Goal: Information Seeking & Learning: Compare options

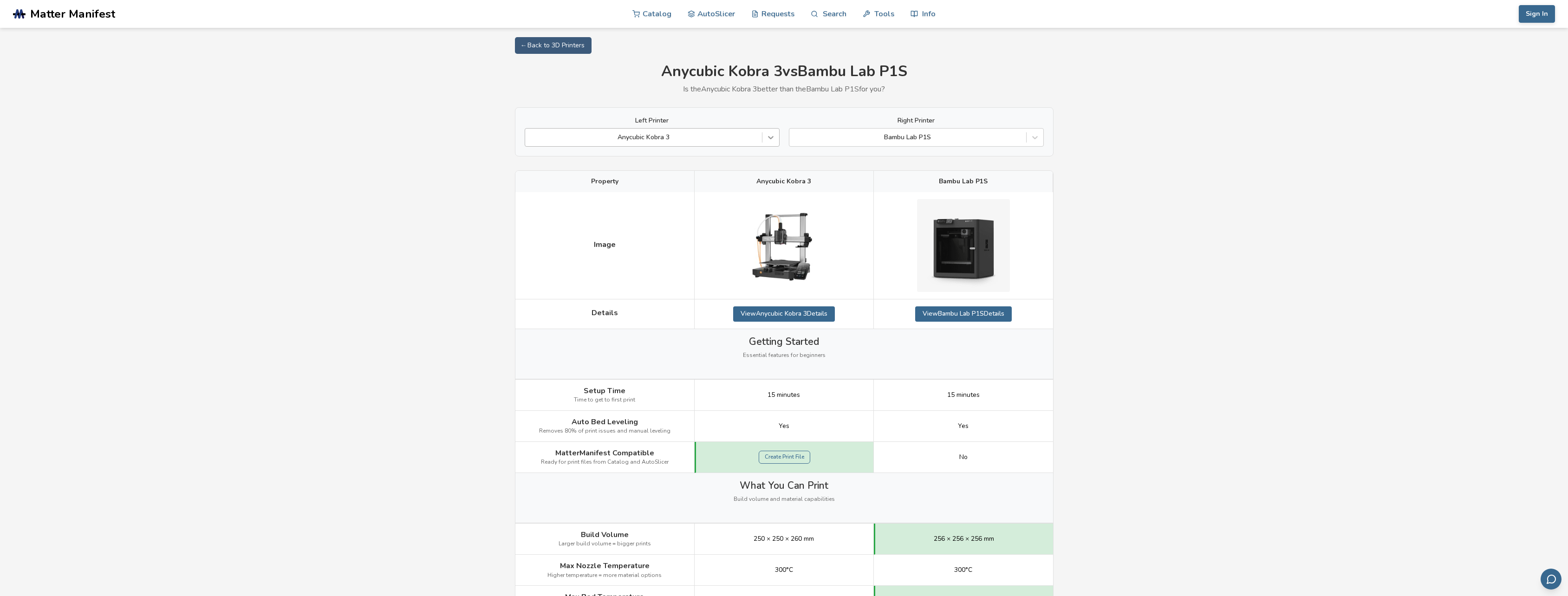
click at [772, 138] on icon at bounding box center [771, 138] width 9 height 9
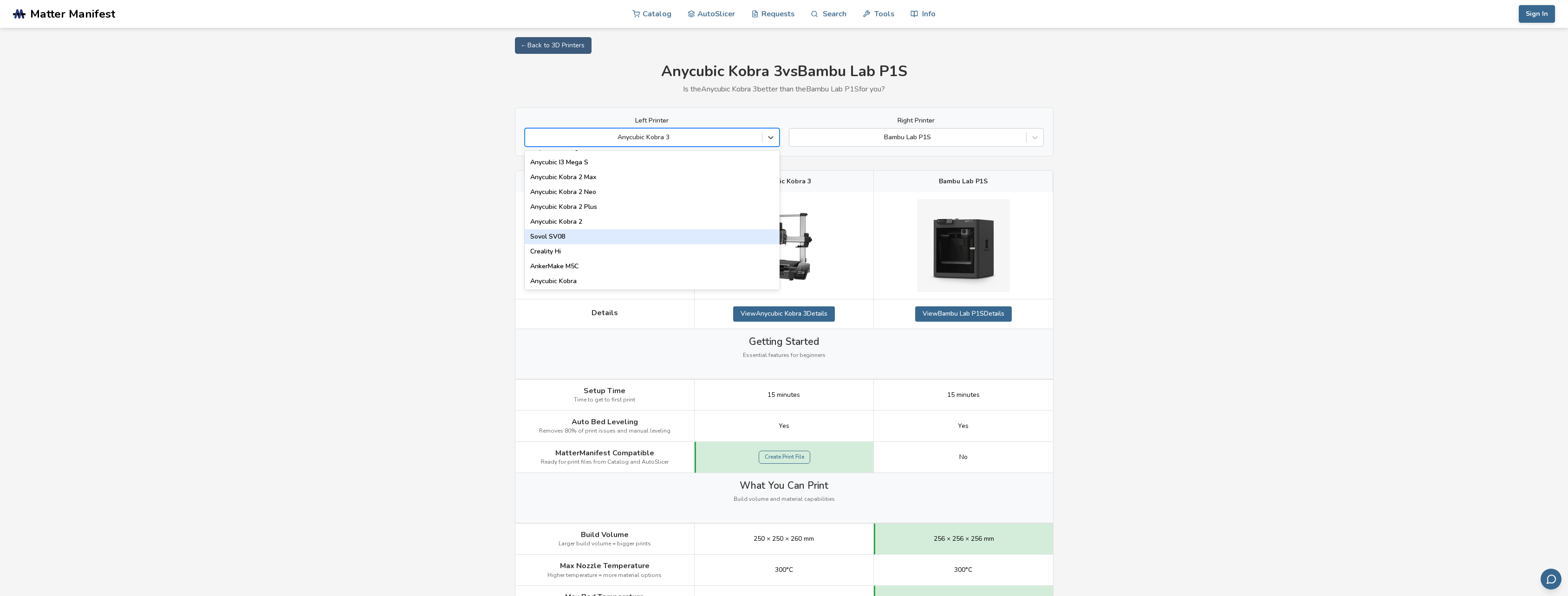
scroll to position [93, 0]
click at [595, 248] on div "Anycubic Kobra 3 V2" at bounding box center [652, 246] width 255 height 15
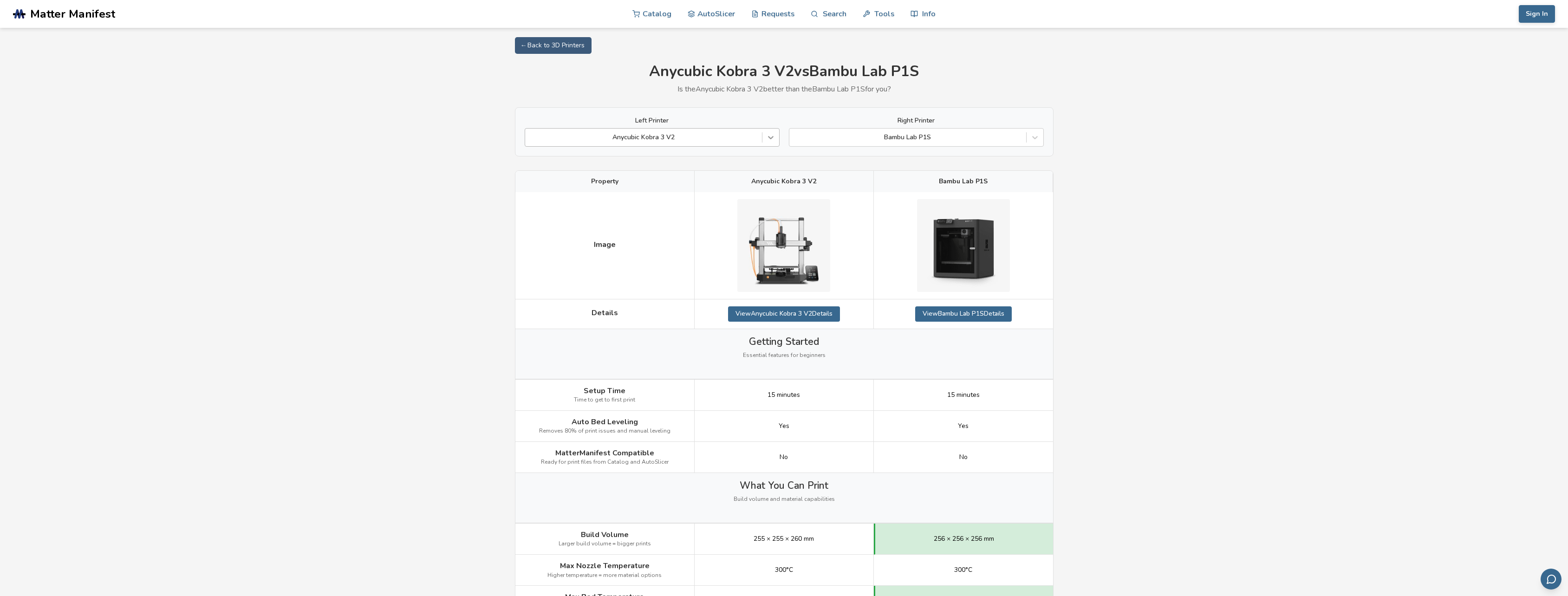
click at [767, 139] on icon at bounding box center [771, 138] width 9 height 9
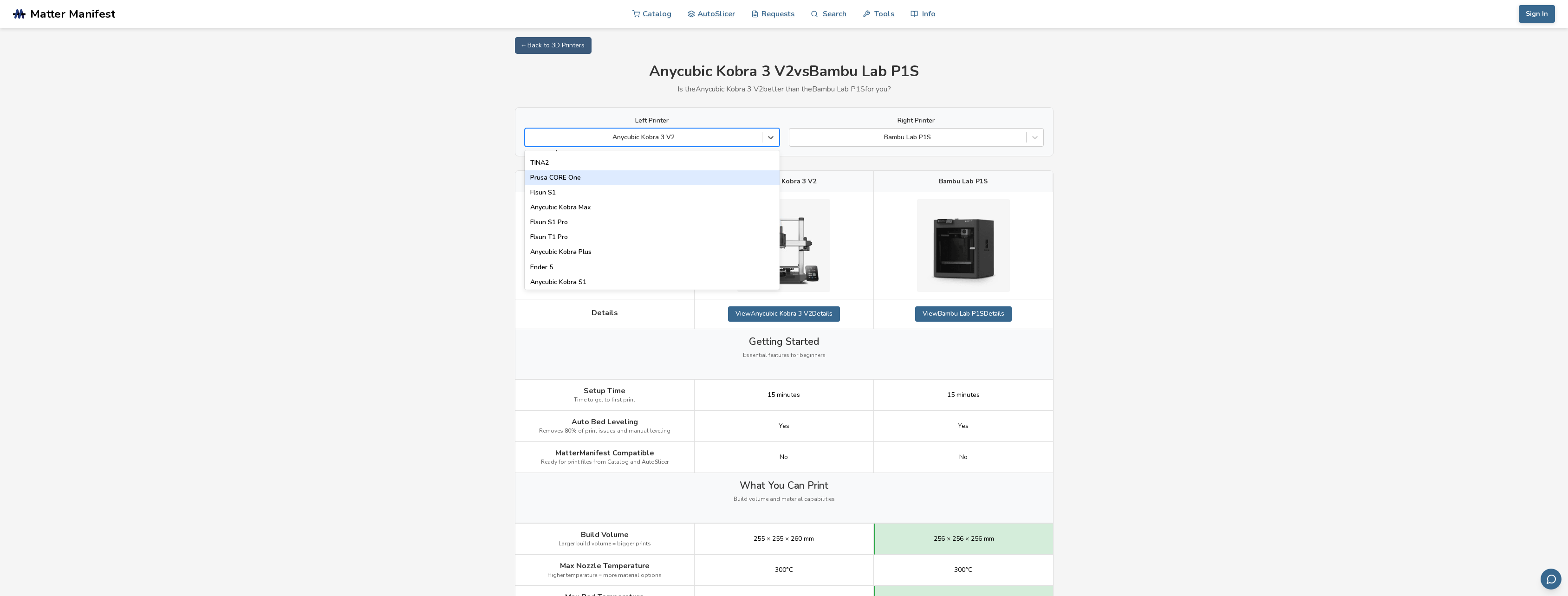
scroll to position [1191, 0]
click at [600, 284] on div "Anycubic Kobra S1" at bounding box center [652, 281] width 255 height 15
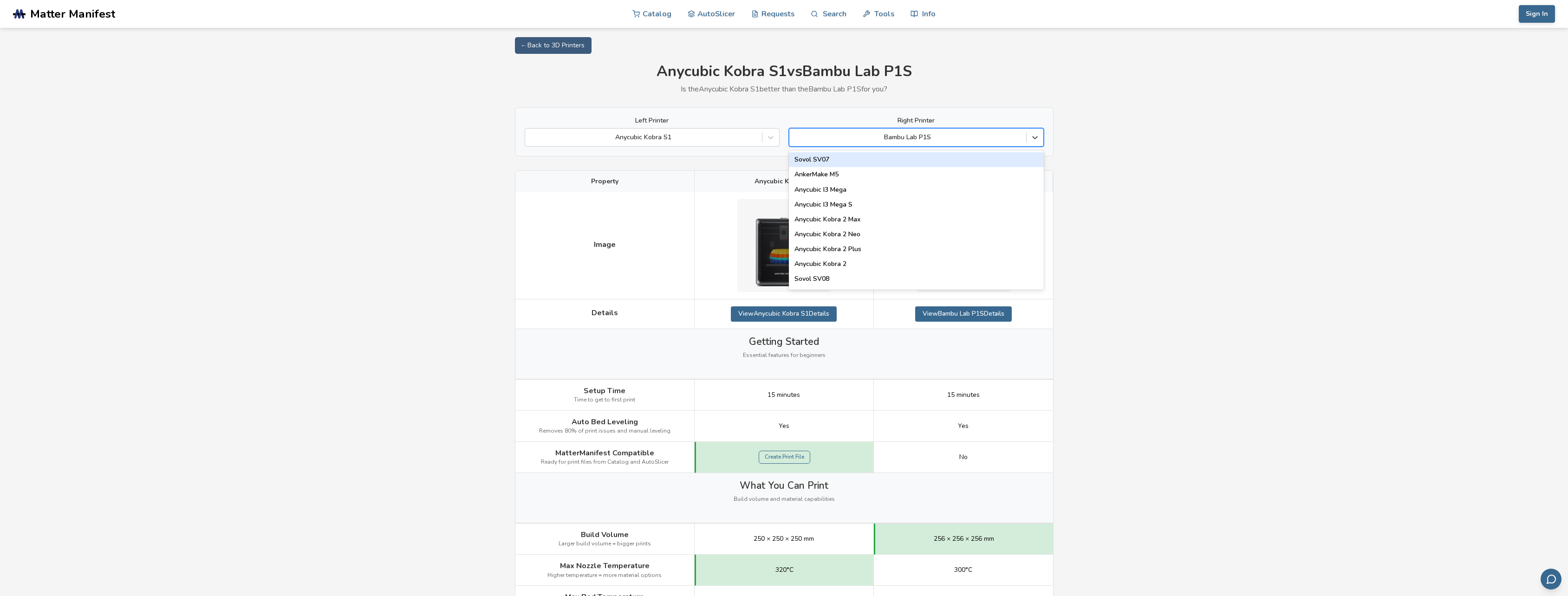
click at [934, 136] on div at bounding box center [908, 138] width 228 height 9
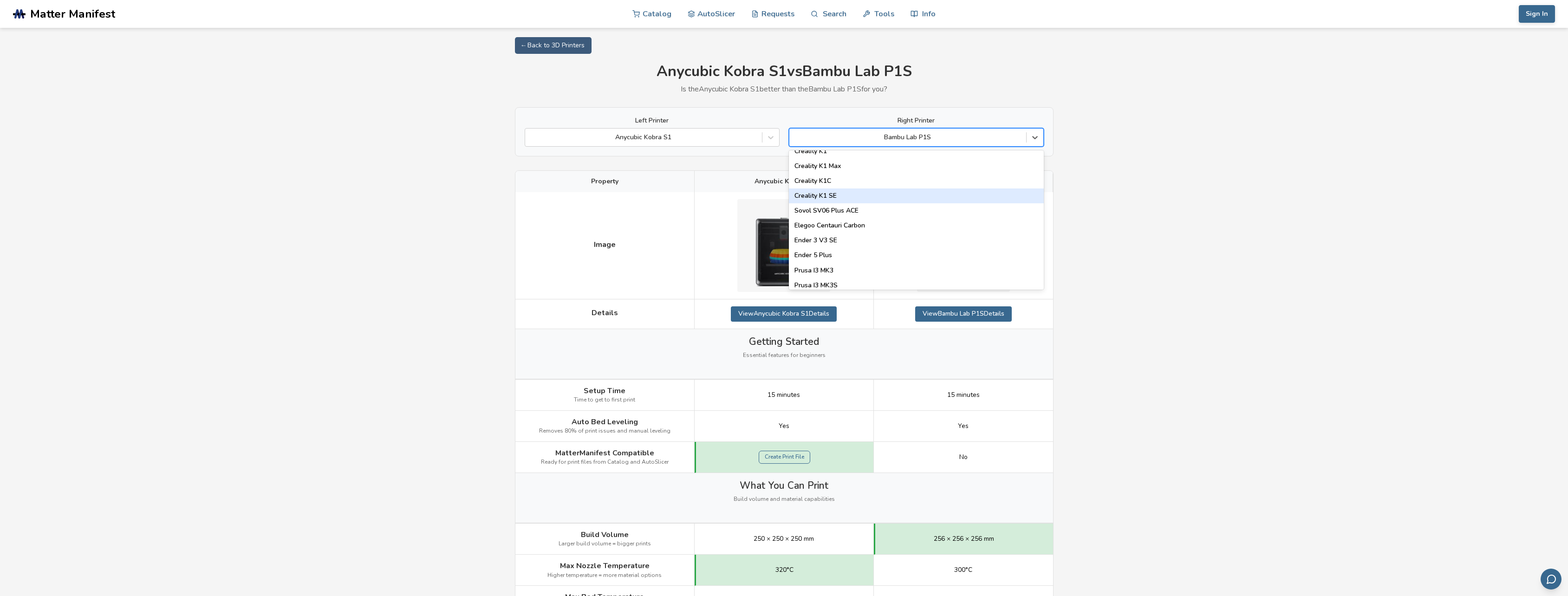
scroll to position [186, 0]
click at [812, 195] on div "Creality K1" at bounding box center [916, 198] width 255 height 15
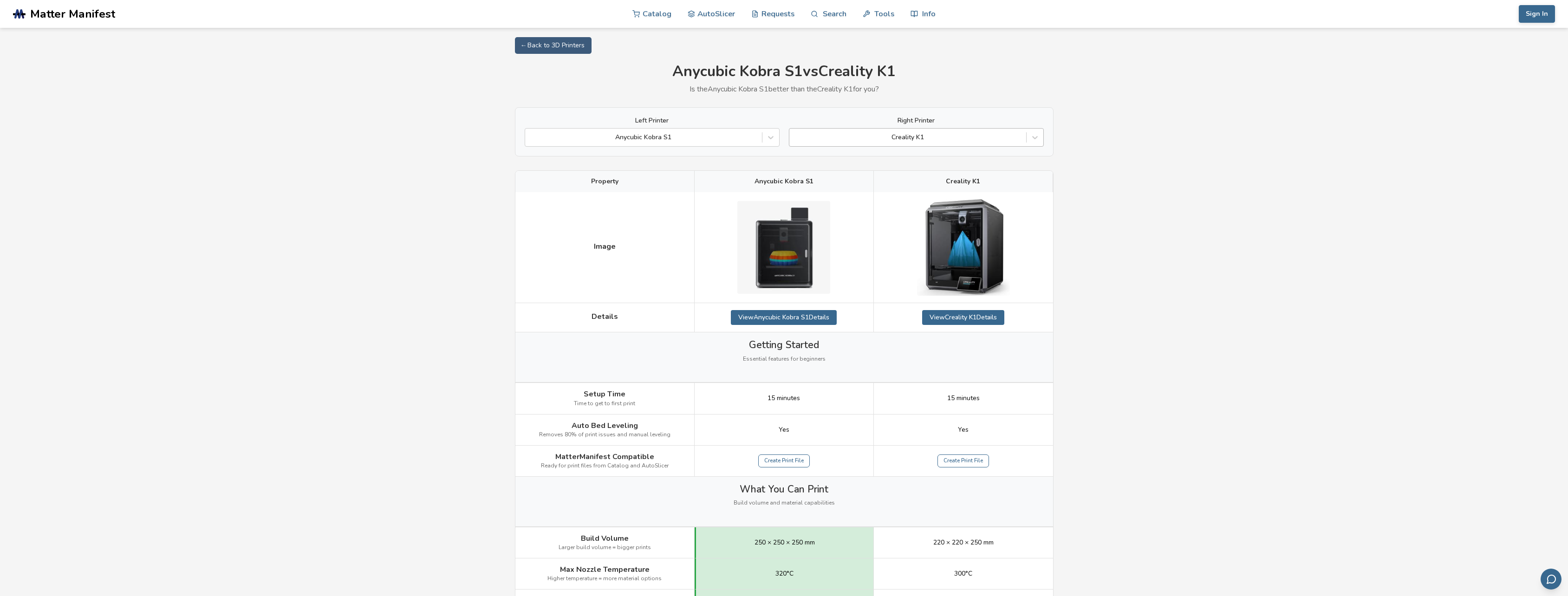
click at [948, 140] on div at bounding box center [908, 138] width 228 height 9
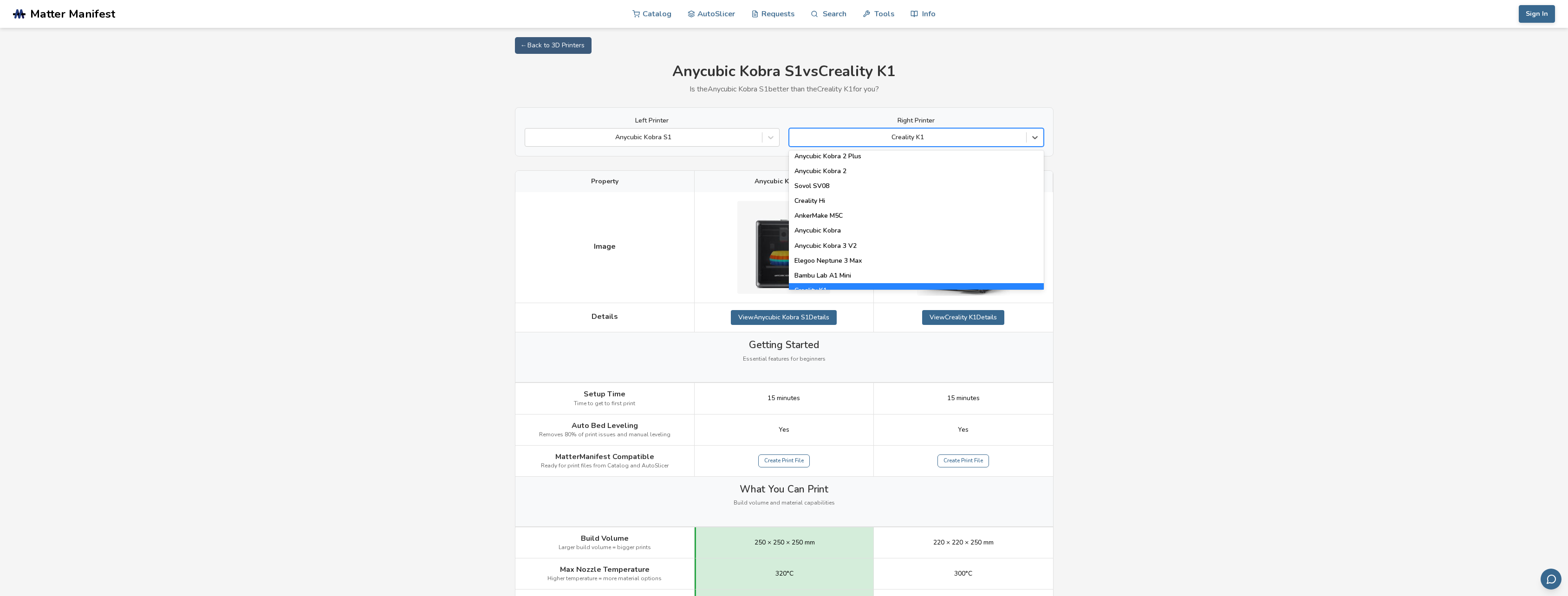
scroll to position [186, 0]
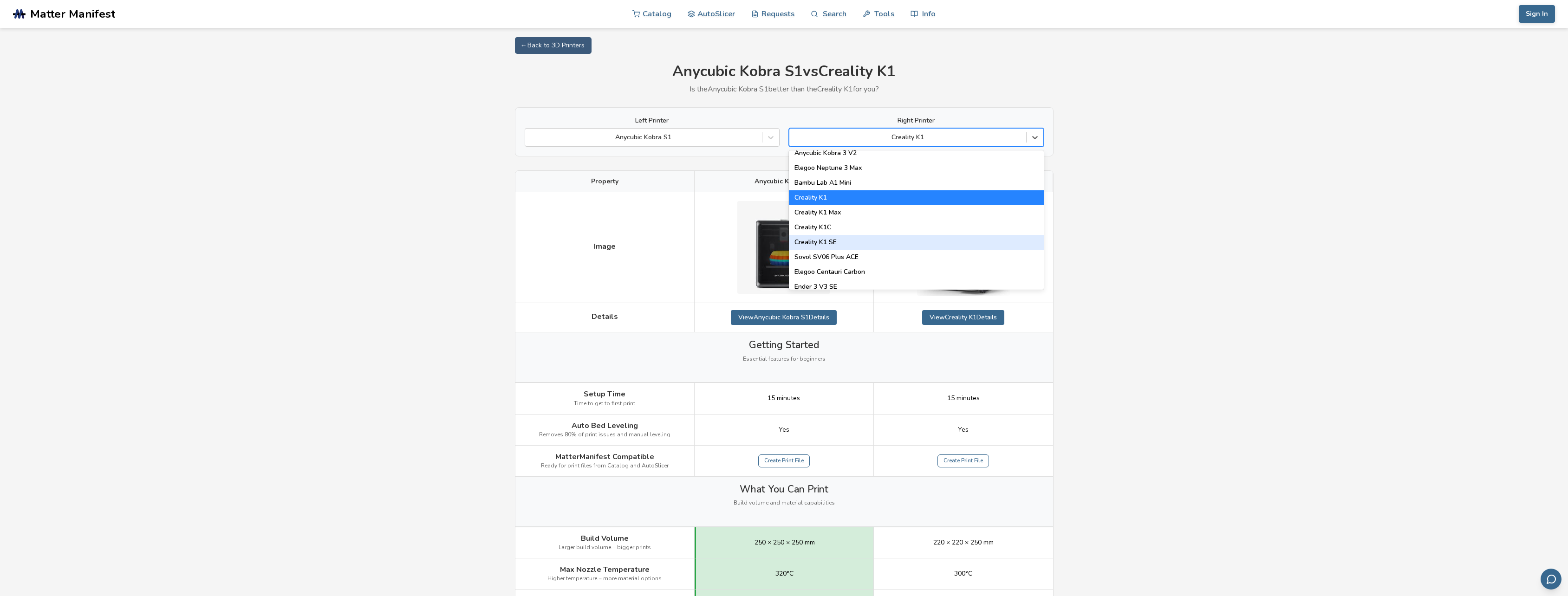
click at [838, 237] on div "Creality K1 SE" at bounding box center [916, 242] width 255 height 15
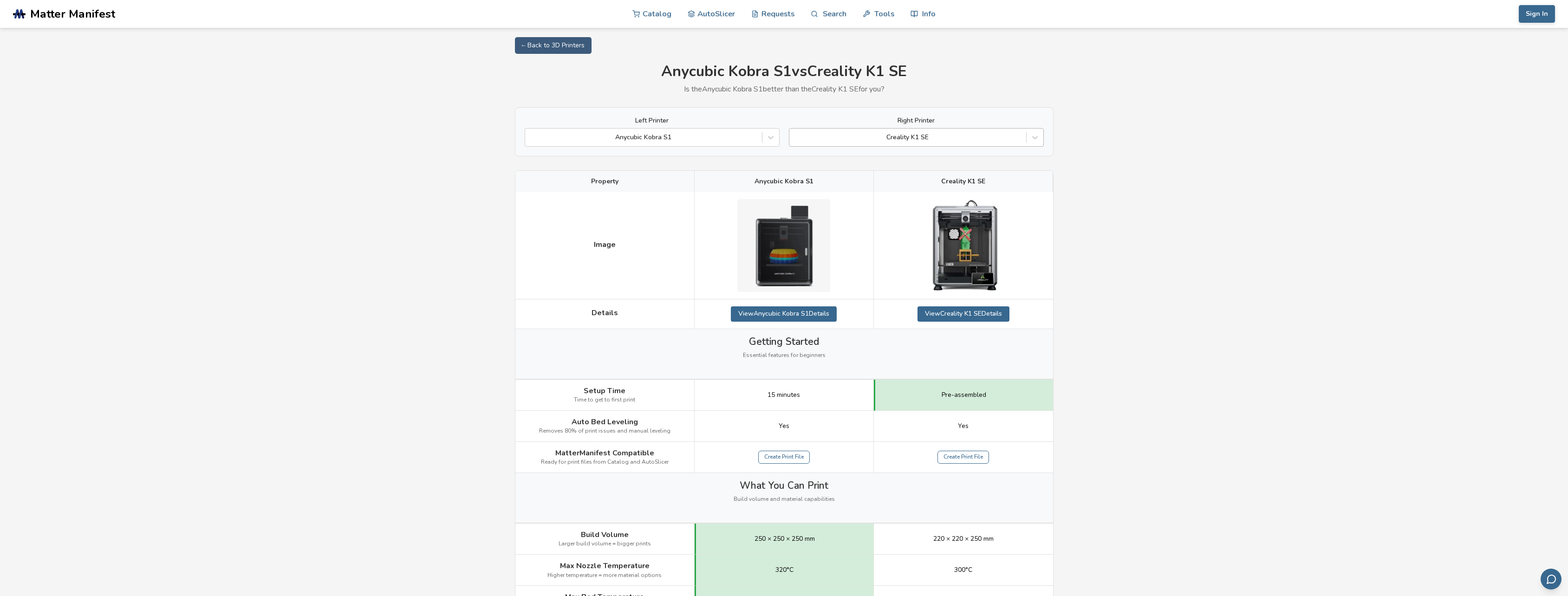
click at [950, 144] on div "Creality K1 SE" at bounding box center [908, 137] width 237 height 13
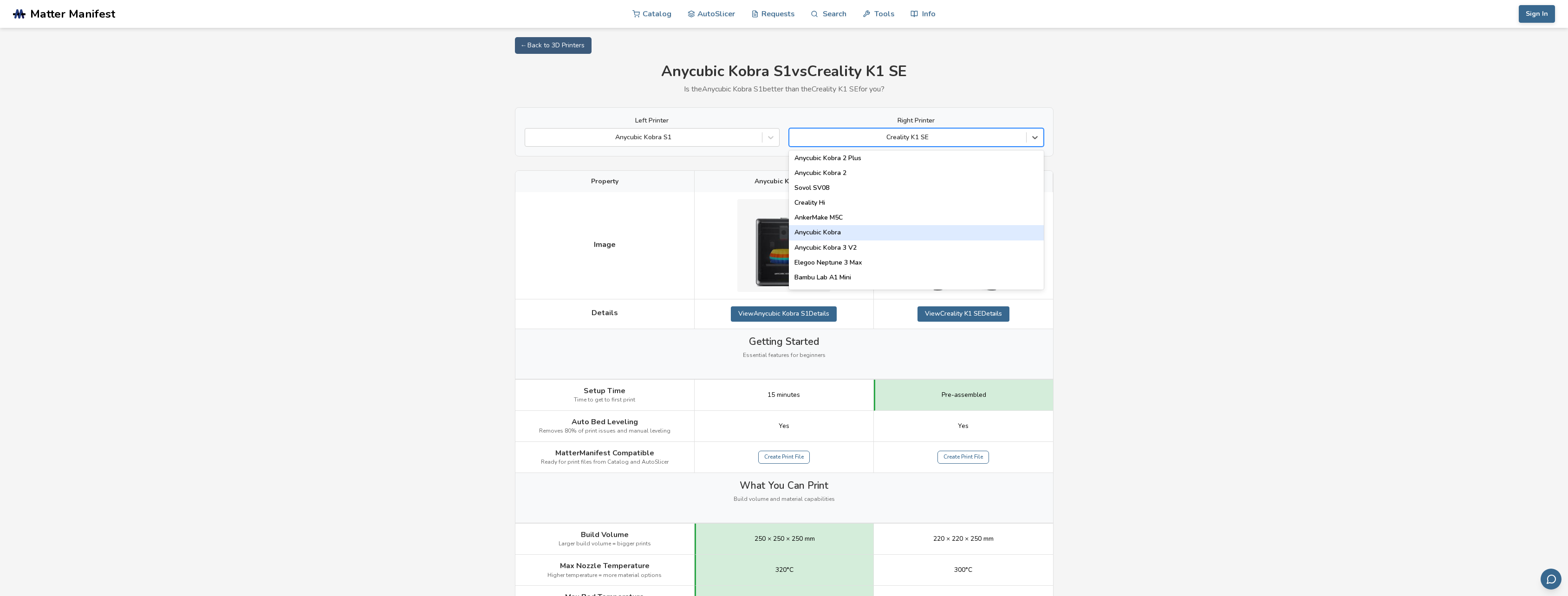
scroll to position [140, 0]
click at [842, 228] on div "Bambu Lab A1 Mini" at bounding box center [916, 230] width 255 height 15
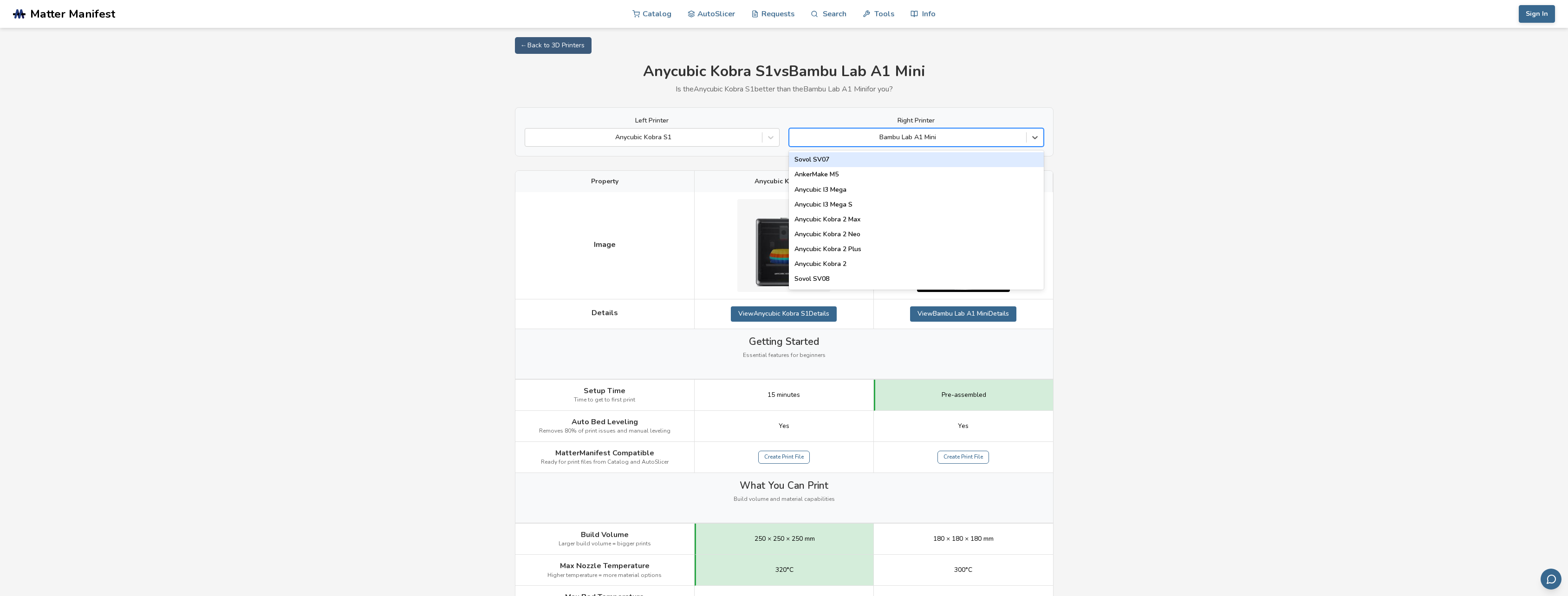
click at [893, 140] on div at bounding box center [908, 138] width 228 height 9
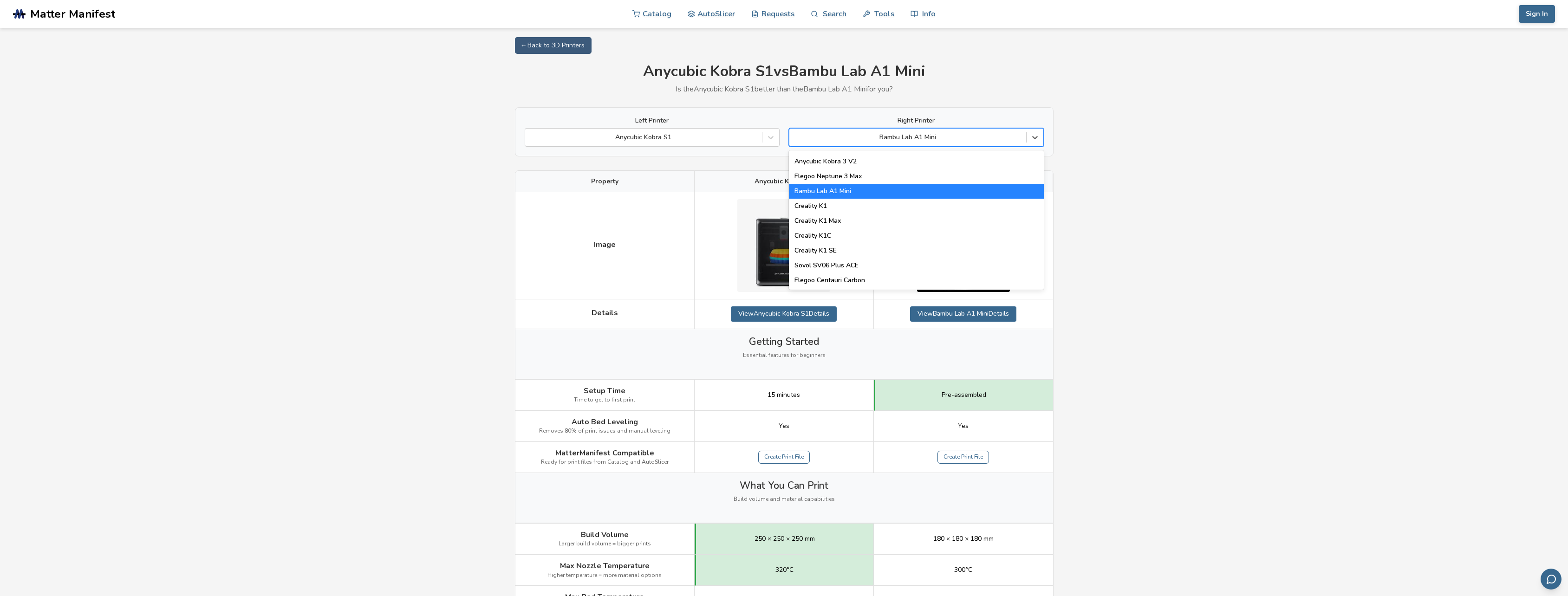
scroll to position [186, 0]
click at [836, 197] on div "Creality K1" at bounding box center [916, 198] width 255 height 15
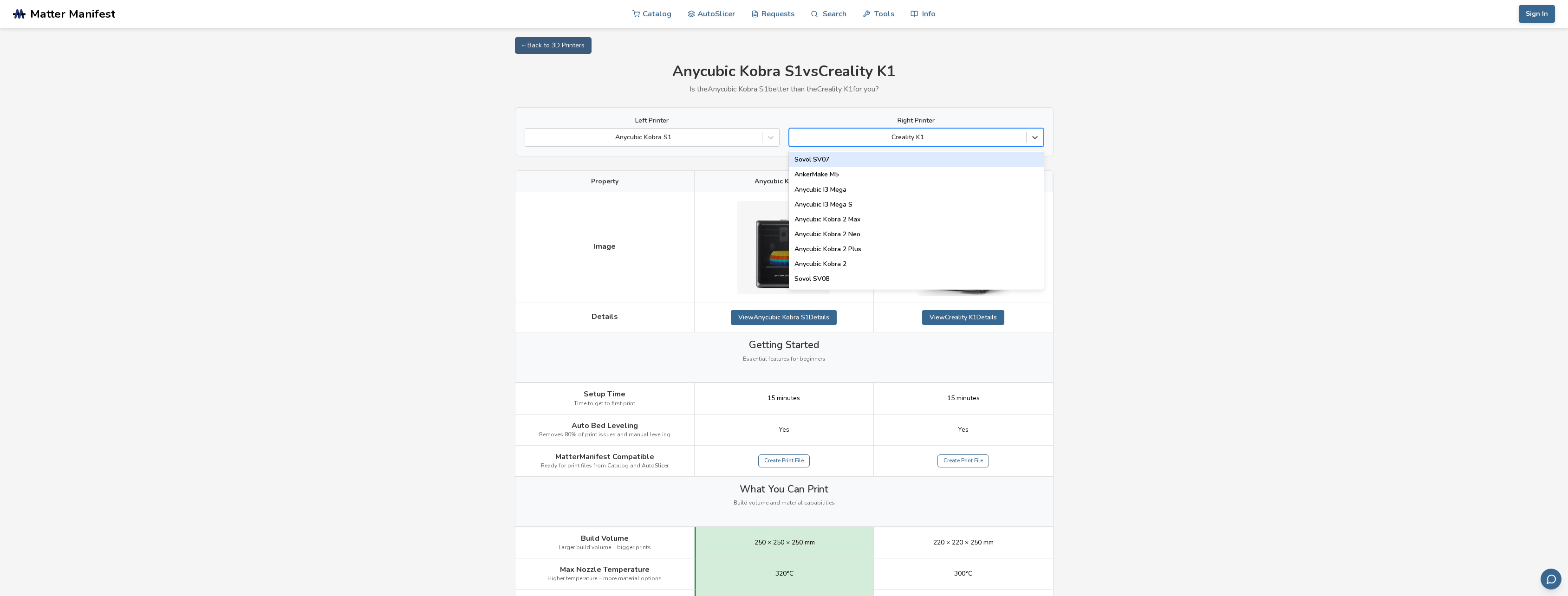
click at [901, 134] on div at bounding box center [908, 138] width 228 height 9
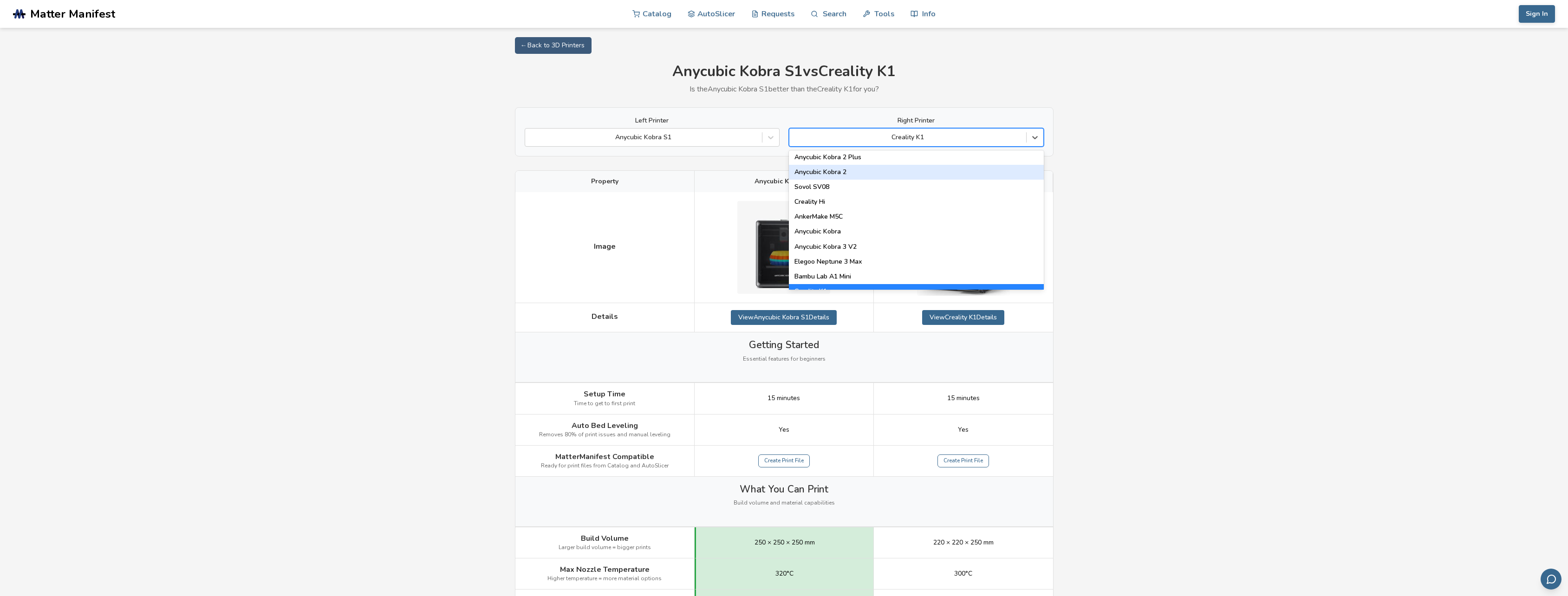
scroll to position [93, 0]
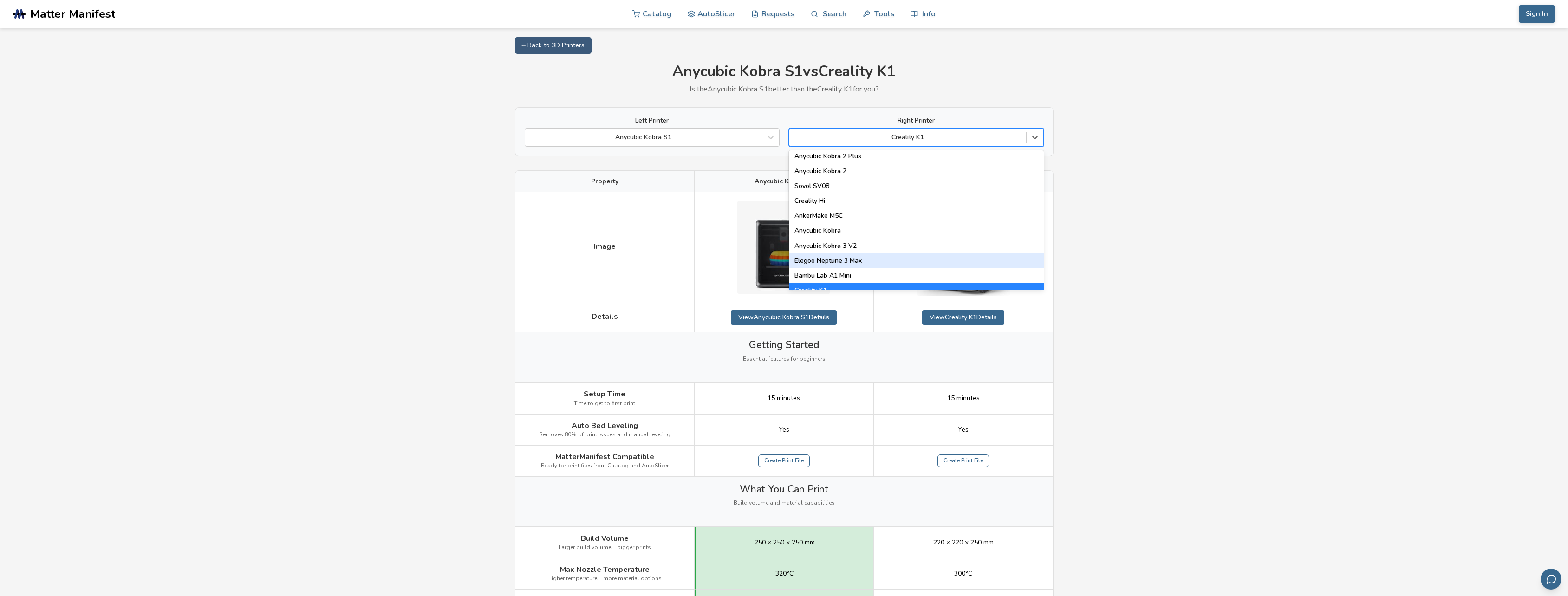
click at [837, 260] on div "Elegoo Neptune 3 Max" at bounding box center [916, 261] width 255 height 15
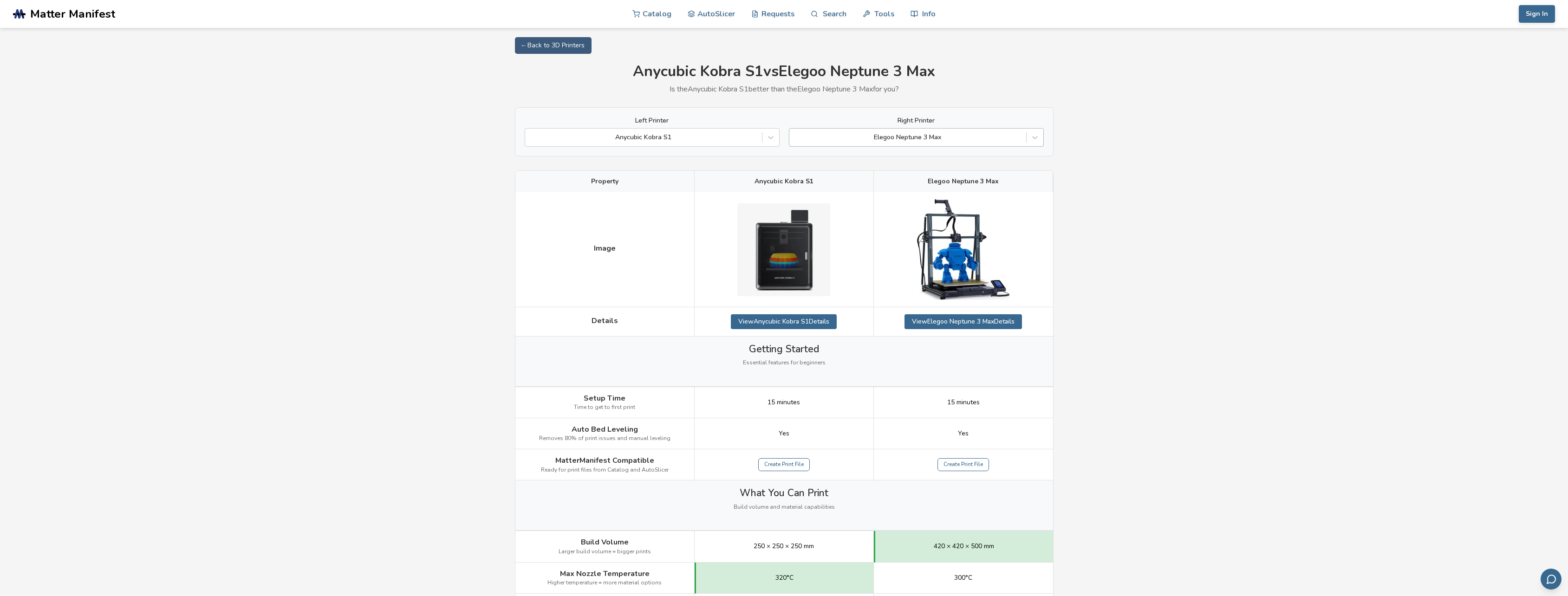
click at [920, 138] on div at bounding box center [908, 138] width 228 height 9
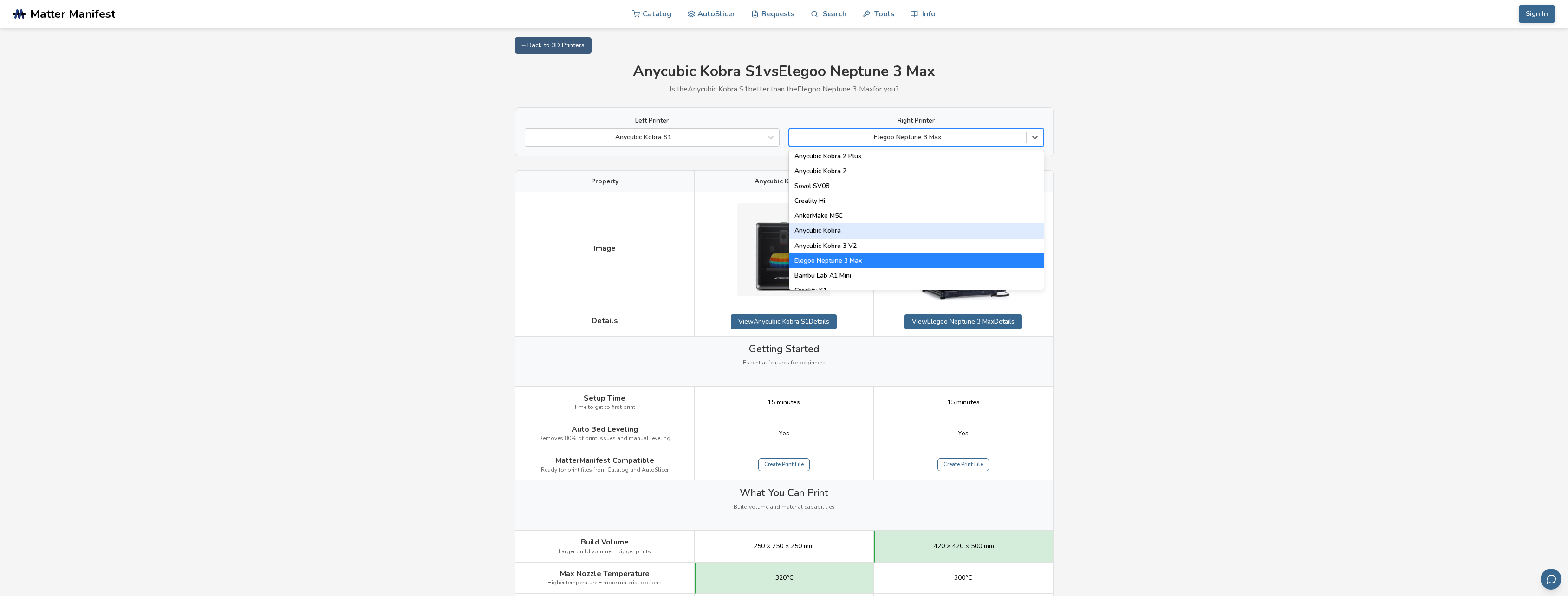
scroll to position [140, 0]
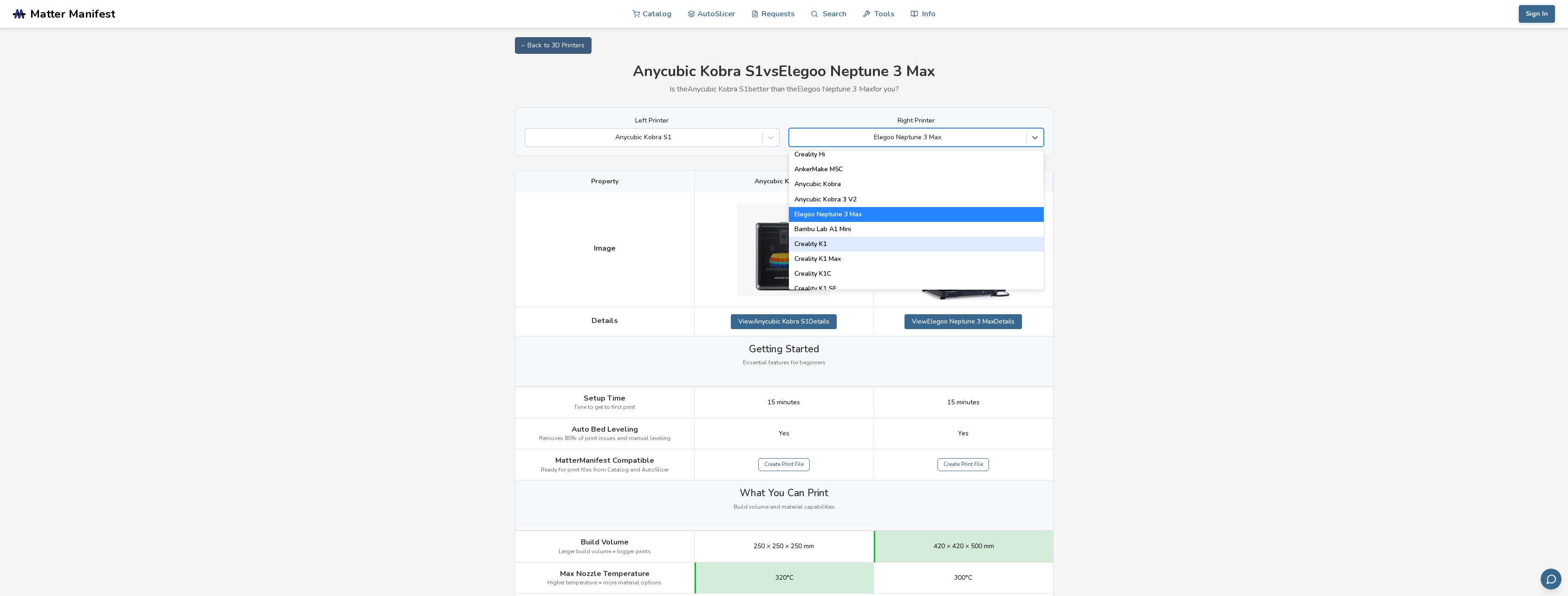
click at [822, 245] on div "Creality K1" at bounding box center [916, 244] width 255 height 15
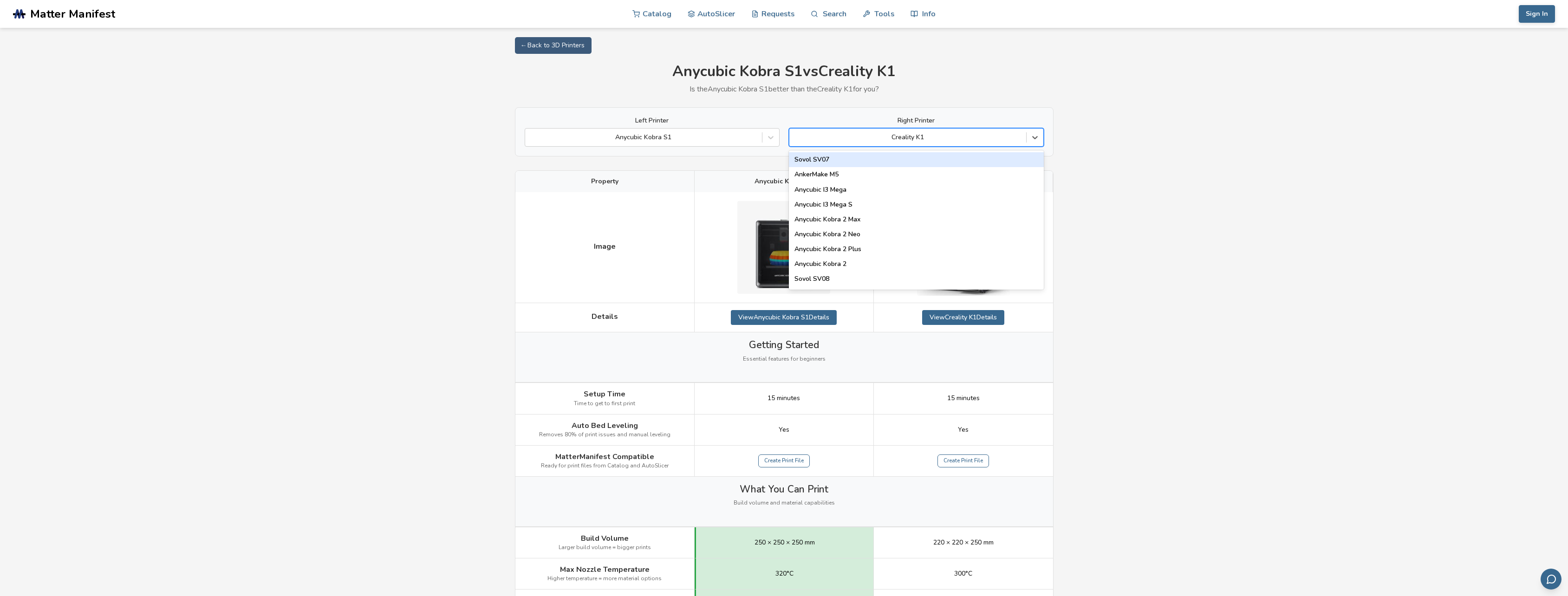
click at [920, 136] on div at bounding box center [908, 138] width 228 height 9
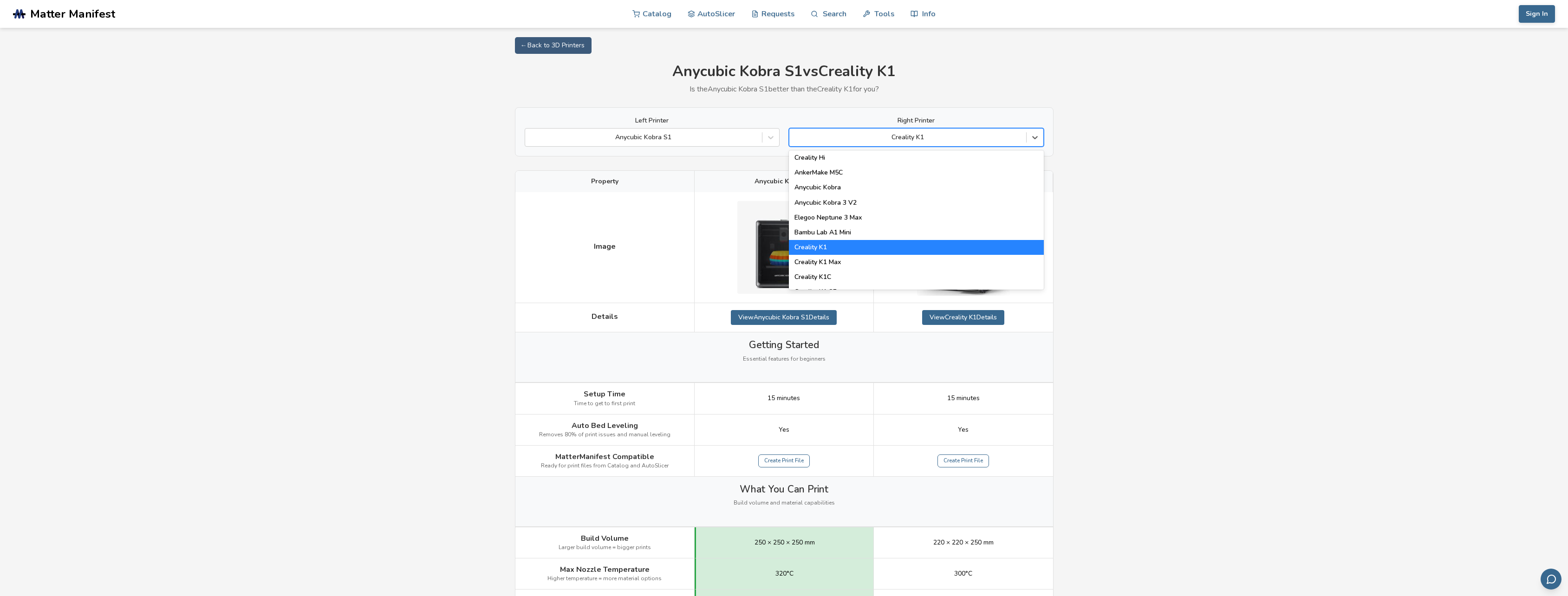
scroll to position [140, 0]
